Goal: Check status

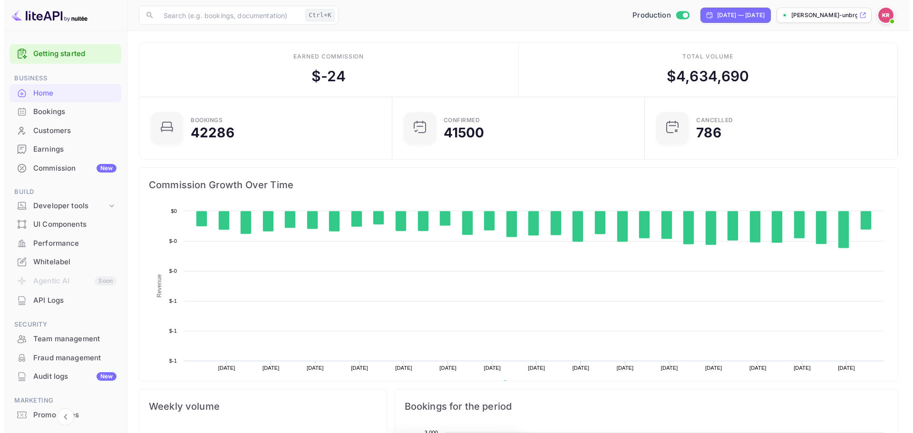
scroll to position [147, 240]
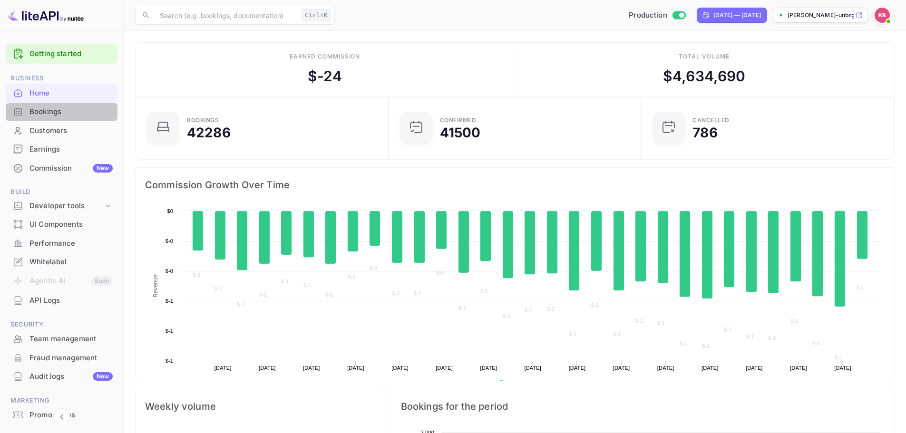
click at [114, 109] on div "Bookings" at bounding box center [62, 112] width 112 height 19
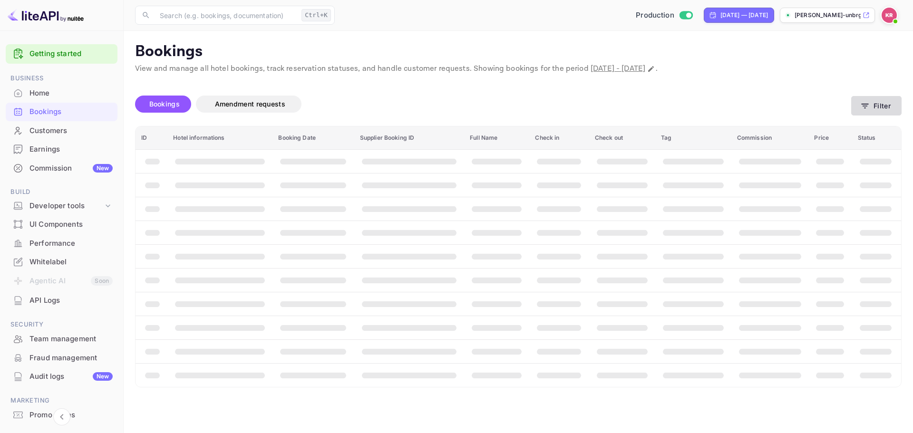
click at [883, 102] on button "Filter" at bounding box center [877, 106] width 50 height 20
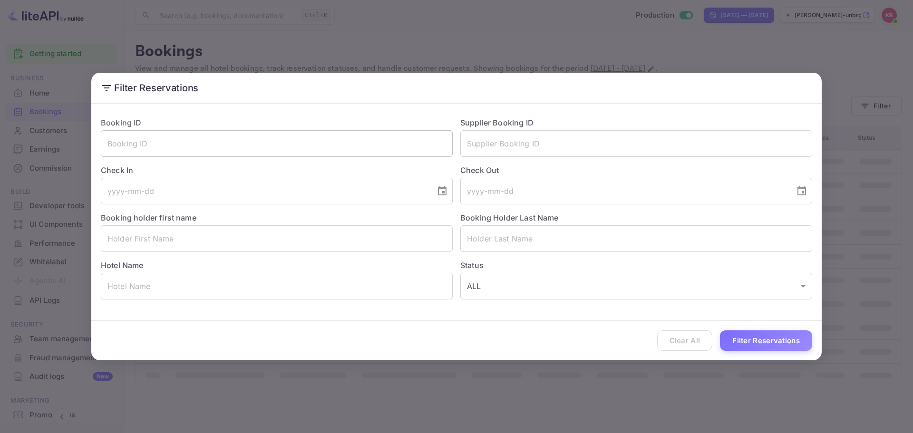
click at [261, 148] on input "text" at bounding box center [277, 143] width 352 height 27
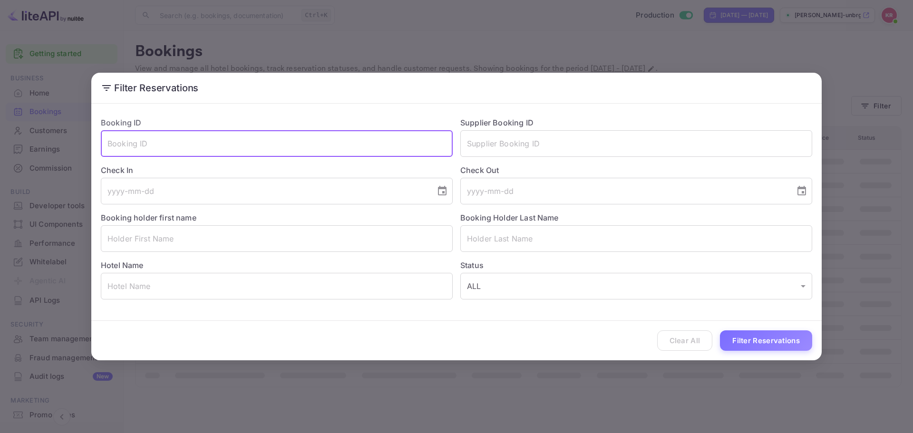
paste input "-EGzfBdKj"
type input "-EGzfBdKj"
click at [764, 338] on button "Filter Reservations" at bounding box center [766, 341] width 92 height 20
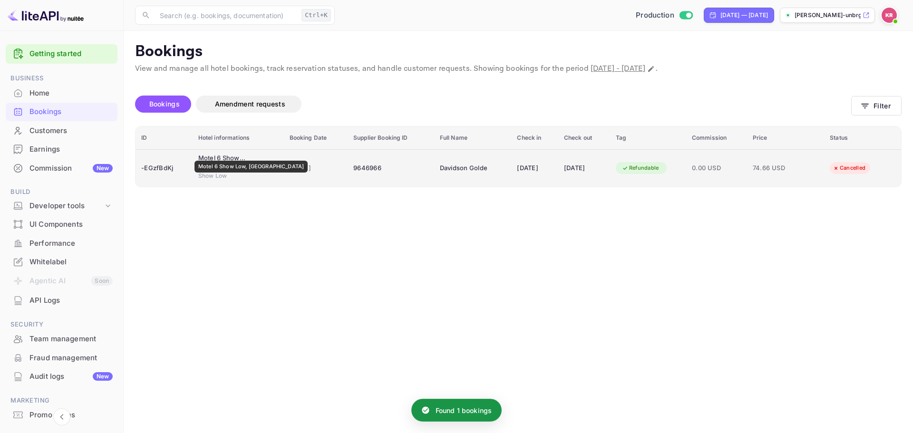
click at [227, 154] on div "Motel 6 Show Low, [GEOGRAPHIC_DATA]" at bounding box center [222, 159] width 48 height 10
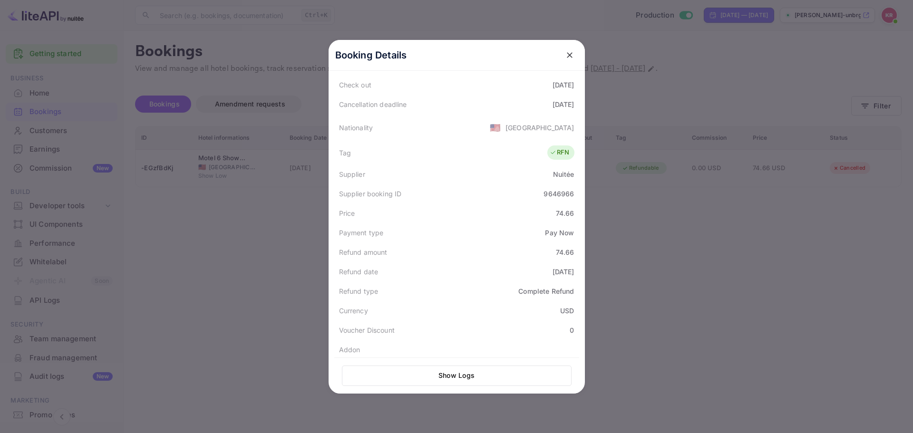
scroll to position [235, 0]
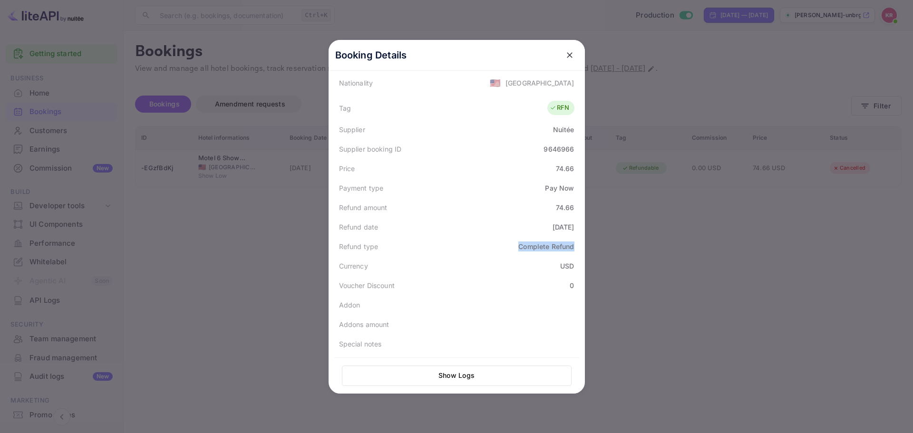
drag, startPoint x: 534, startPoint y: 241, endPoint x: 571, endPoint y: 244, distance: 37.3
click at [572, 244] on div "Refund type Complete Refund" at bounding box center [456, 247] width 245 height 20
click at [316, 139] on div "Booking Details Summary Timeline Message log Status CANCELLED Booking ID -EGzfB…" at bounding box center [456, 216] width 287 height 433
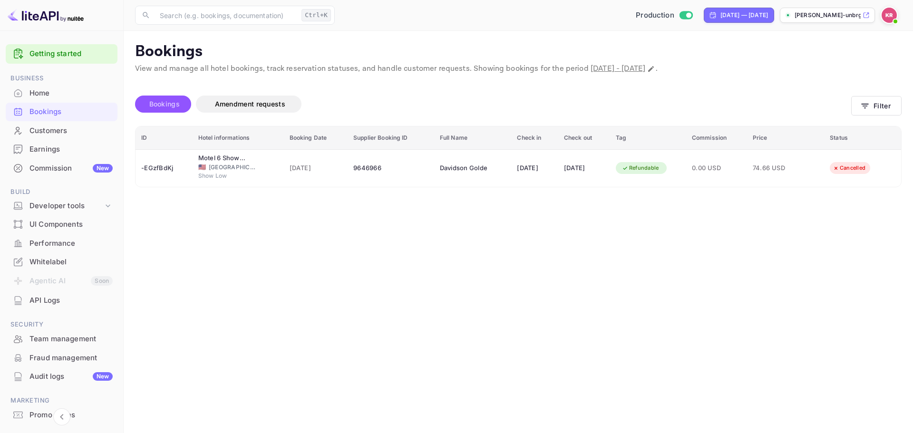
click at [163, 100] on span "Bookings" at bounding box center [164, 104] width 30 height 8
click at [863, 103] on icon "button" at bounding box center [866, 106] width 10 height 10
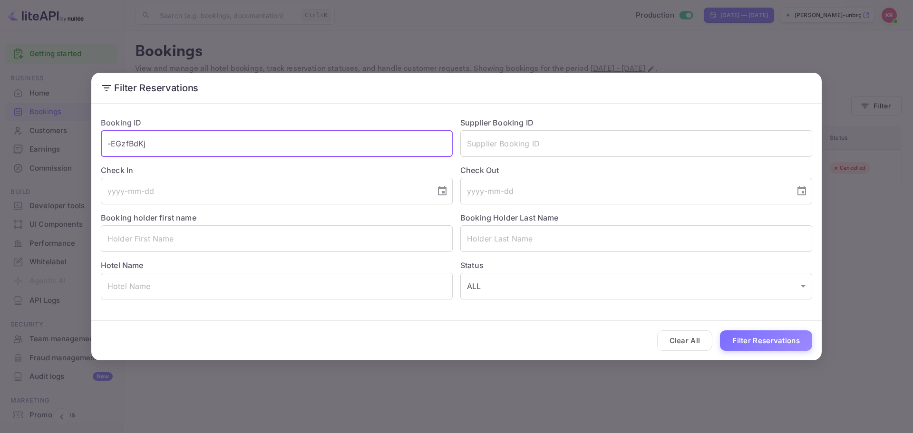
click at [283, 154] on input "-EGzfBdKj" at bounding box center [277, 143] width 352 height 27
paste input "aJ_PUIMGq"
type input "aJ_PUIMGq"
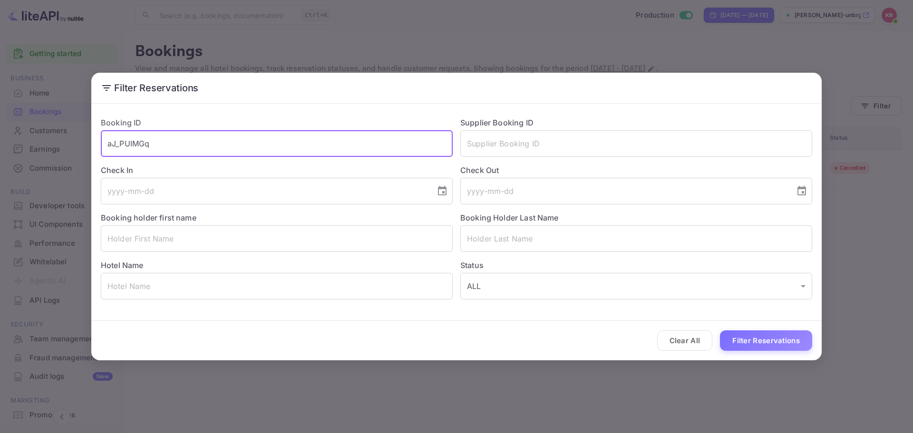
click at [770, 338] on button "Filter Reservations" at bounding box center [766, 341] width 92 height 20
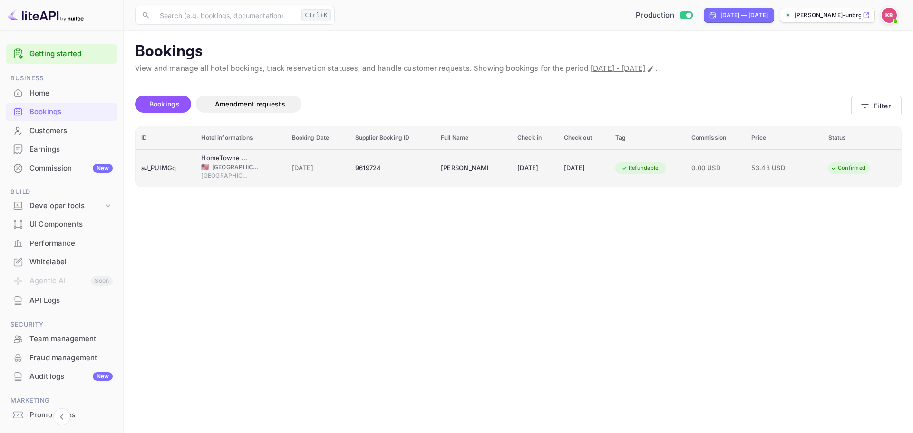
click at [162, 162] on div "aJ_PUIMGq" at bounding box center [165, 168] width 49 height 15
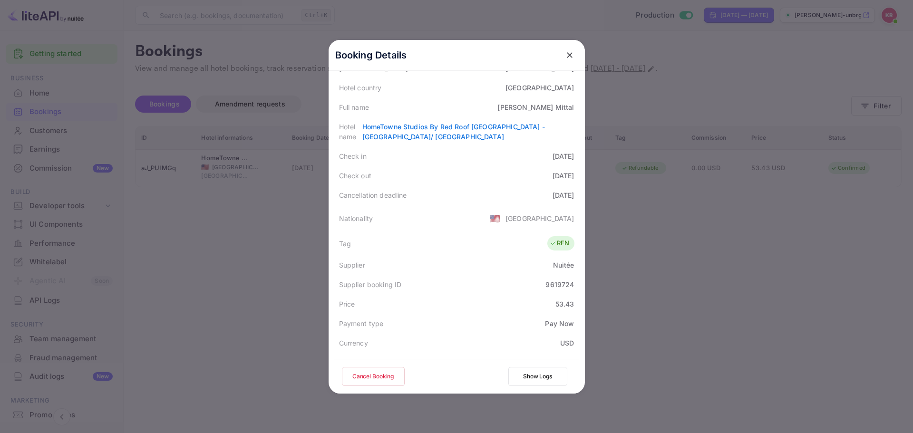
scroll to position [95, 0]
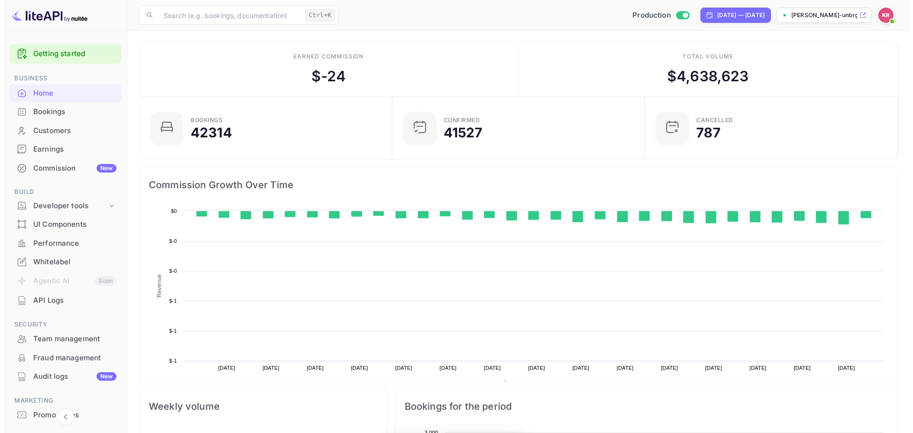
scroll to position [147, 240]
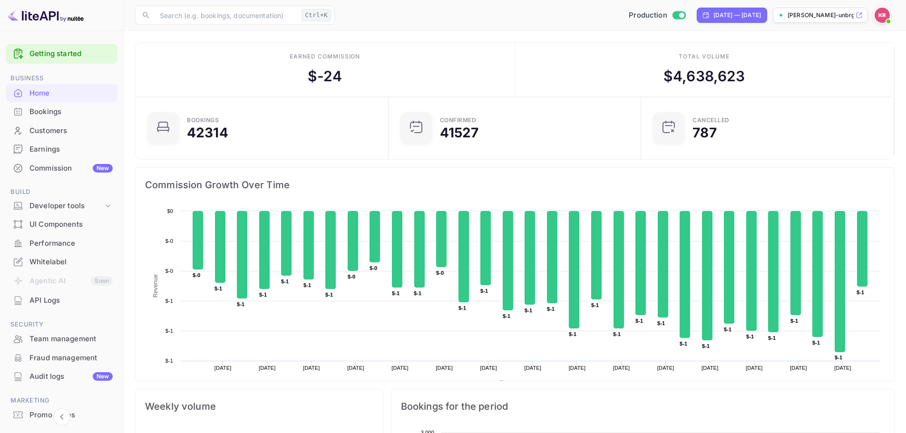
click at [71, 112] on div "Bookings" at bounding box center [70, 112] width 83 height 11
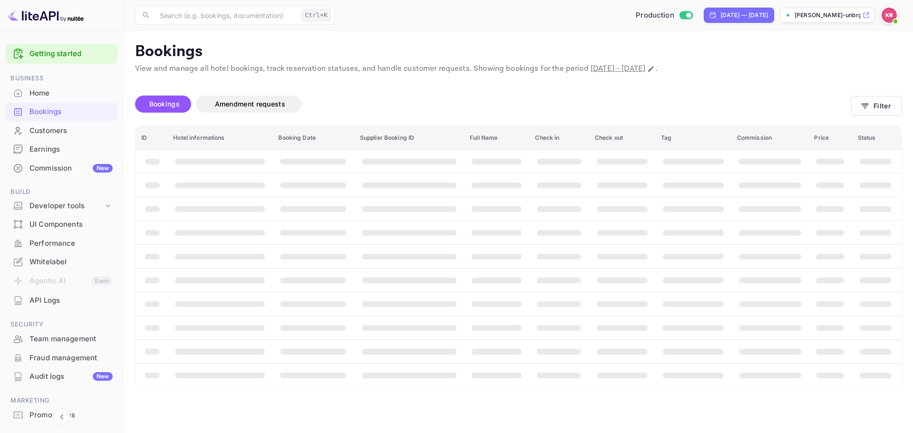
click at [182, 103] on span "Bookings" at bounding box center [165, 103] width 40 height 11
click at [883, 100] on button "Filter" at bounding box center [877, 106] width 50 height 20
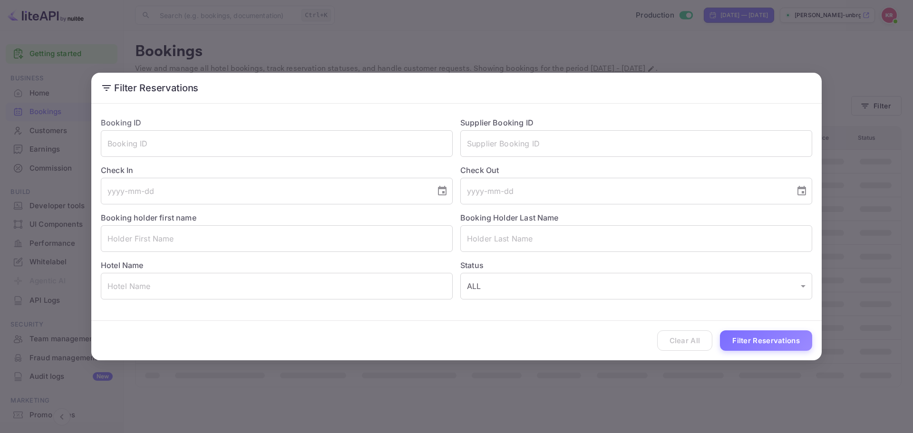
click at [233, 161] on div "Check In ​" at bounding box center [273, 181] width 360 height 48
click at [233, 152] on input "text" at bounding box center [277, 143] width 352 height 27
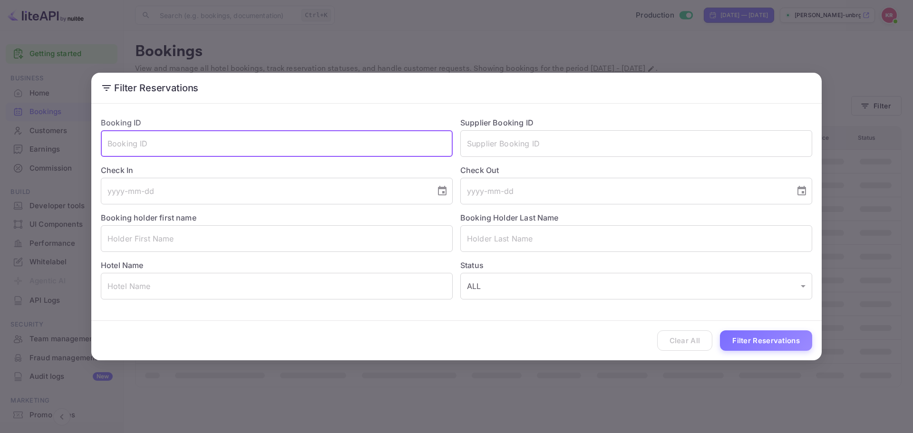
paste input "1xqZOTyrJ"
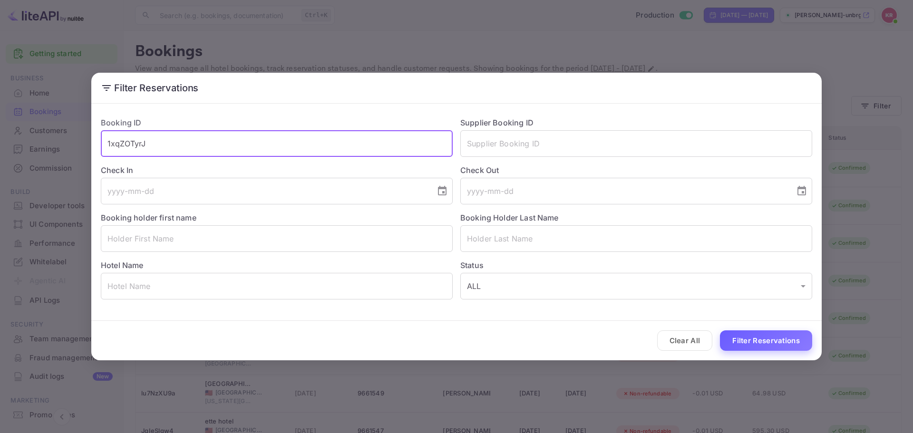
type input "1xqZOTyrJ"
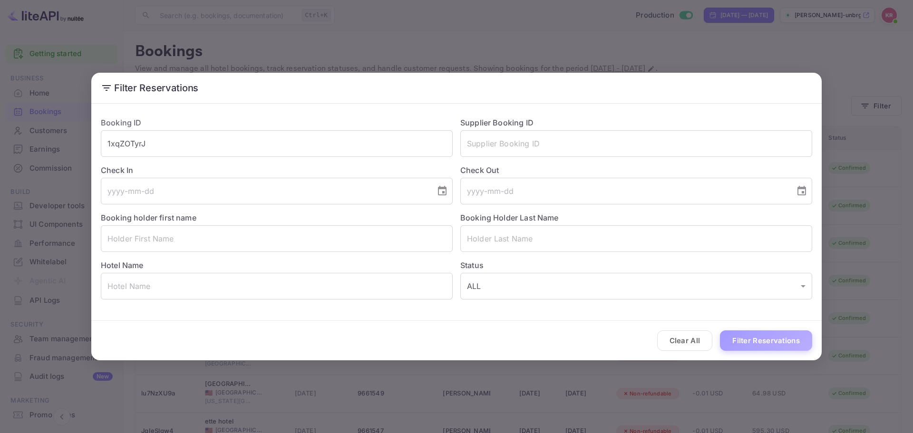
click at [780, 343] on button "Filter Reservations" at bounding box center [766, 341] width 92 height 20
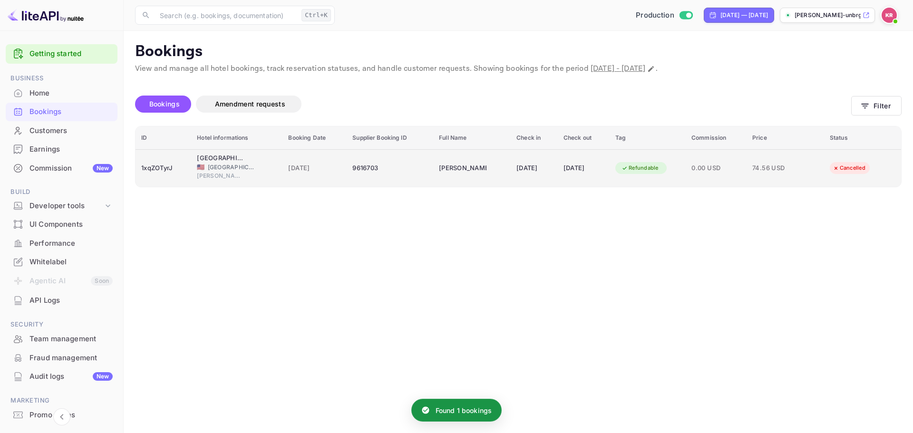
click at [283, 170] on td "[DATE]" at bounding box center [315, 168] width 64 height 38
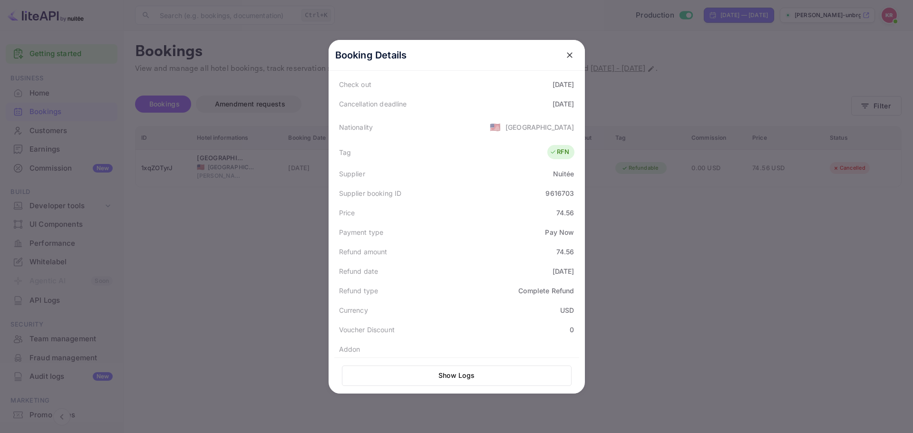
scroll to position [235, 0]
